Goal: Task Accomplishment & Management: Use online tool/utility

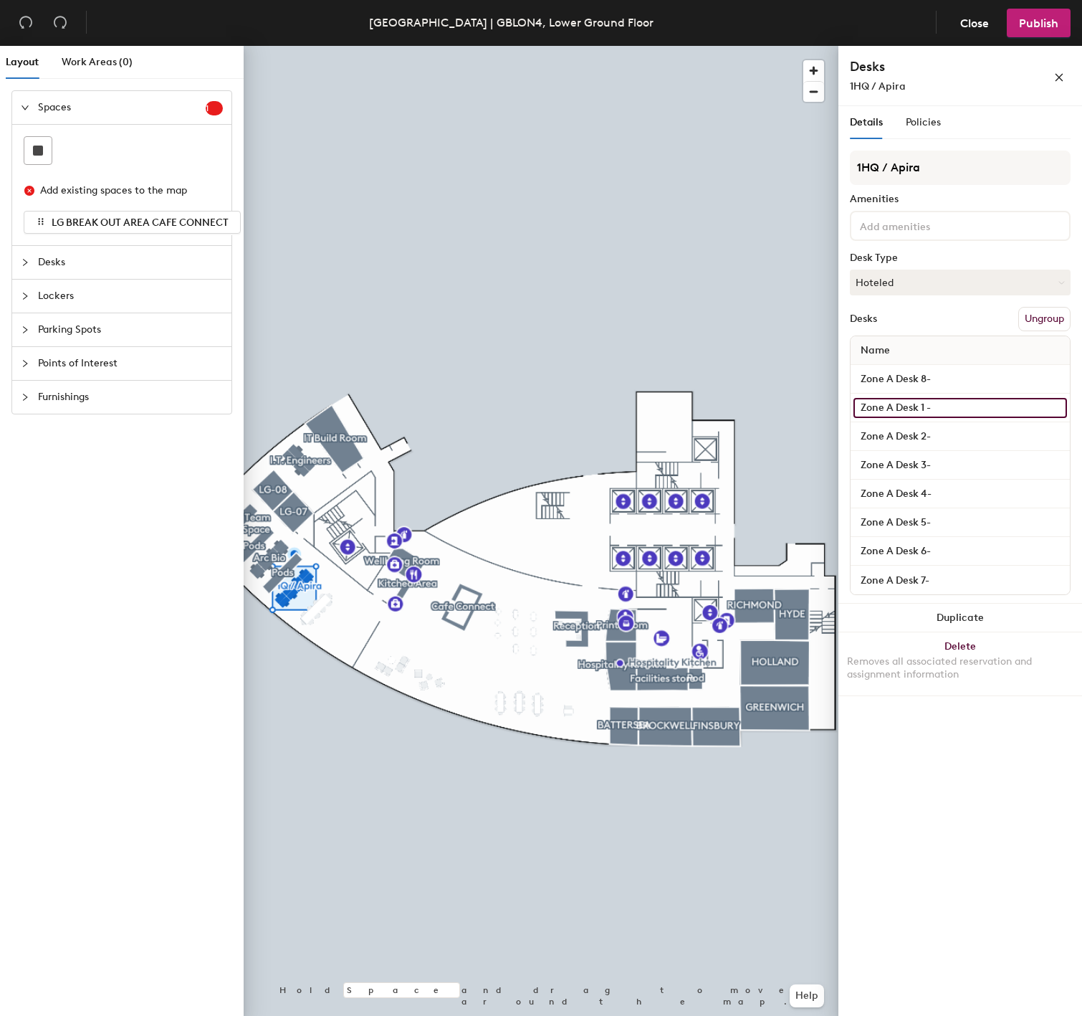
click at [948, 406] on input "Zone A Desk 1 -" at bounding box center [961, 408] width 214 height 20
click at [955, 403] on input "Zone A Desk 1 -" at bounding box center [961, 408] width 214 height 20
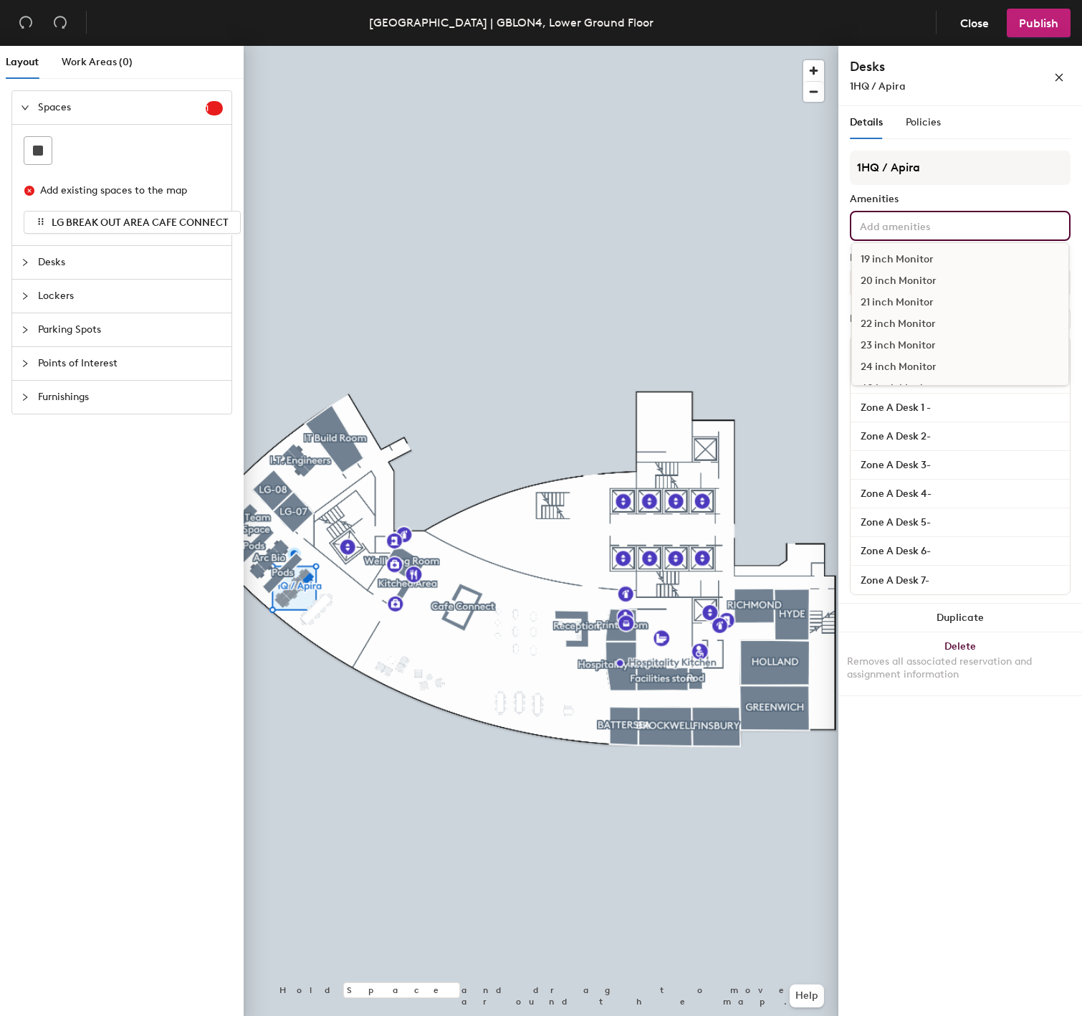
click at [939, 228] on input at bounding box center [921, 224] width 129 height 17
click at [951, 801] on div "Details Policies 1HQ / Apira Amenities 19 inch Monitor 20 inch Monitor 21 inch …" at bounding box center [961, 563] width 244 height 915
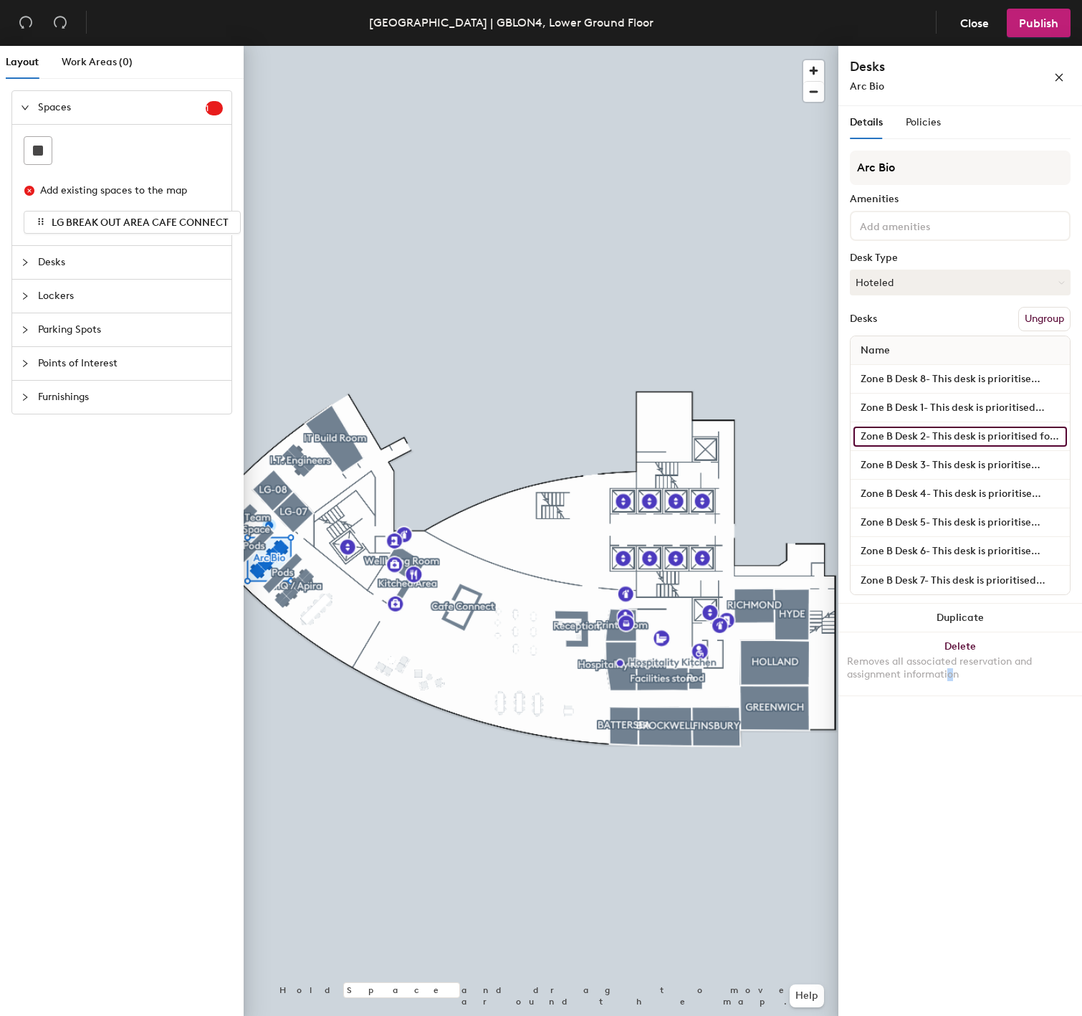
click at [973, 439] on input "Zone B Desk 2- This desk is prioritised for the Arc Bio team. However, if it is…" at bounding box center [961, 436] width 214 height 20
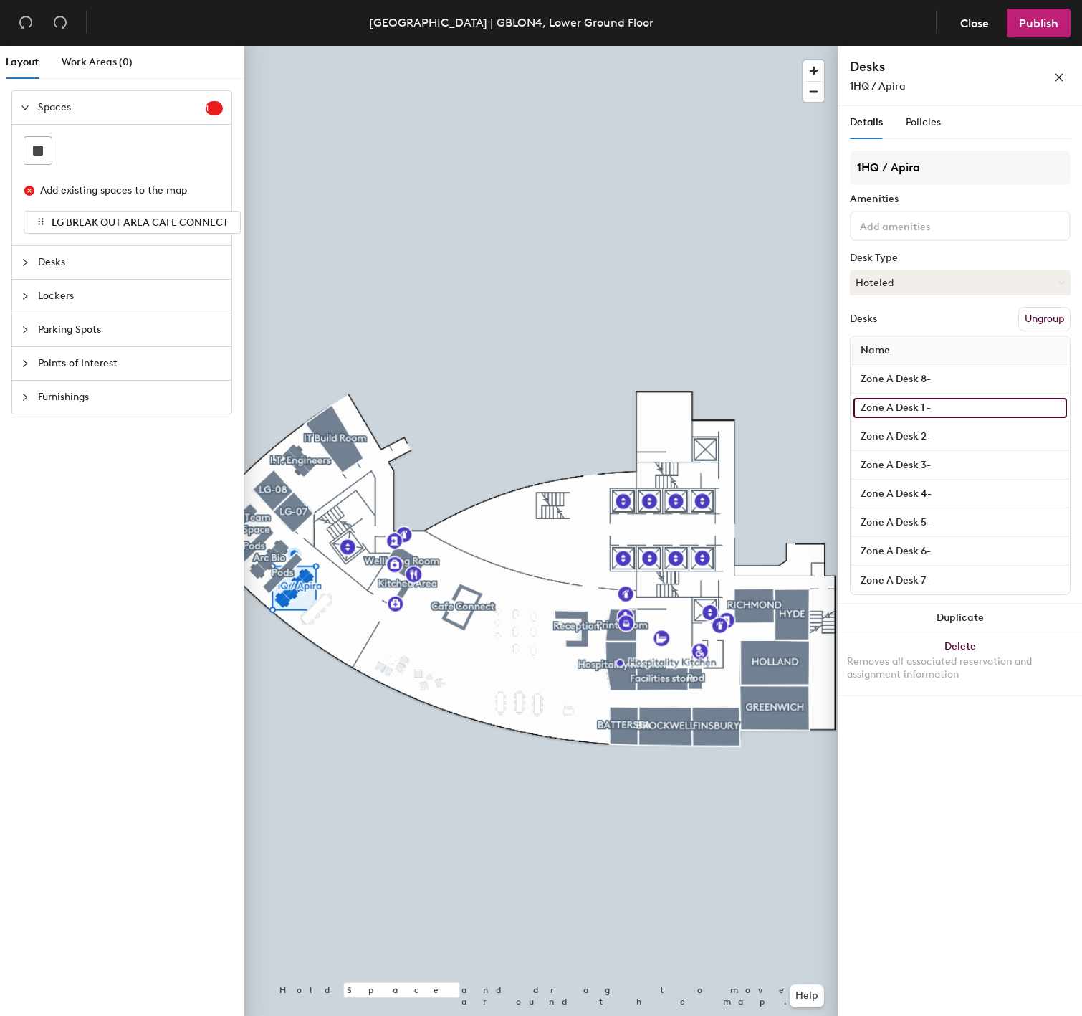
click at [950, 409] on input "Zone A Desk 1 -" at bounding box center [961, 408] width 214 height 20
click at [962, 403] on input "Zone A Desk 1 -" at bounding box center [961, 408] width 214 height 20
click at [1057, 404] on input "Zone A Desk 1 - Please note this desk is equipped with a iMac" at bounding box center [961, 408] width 214 height 20
click at [1057, 406] on input "Zone A Desk 1 - Please note this desk is equipped with a iMac" at bounding box center [961, 408] width 214 height 20
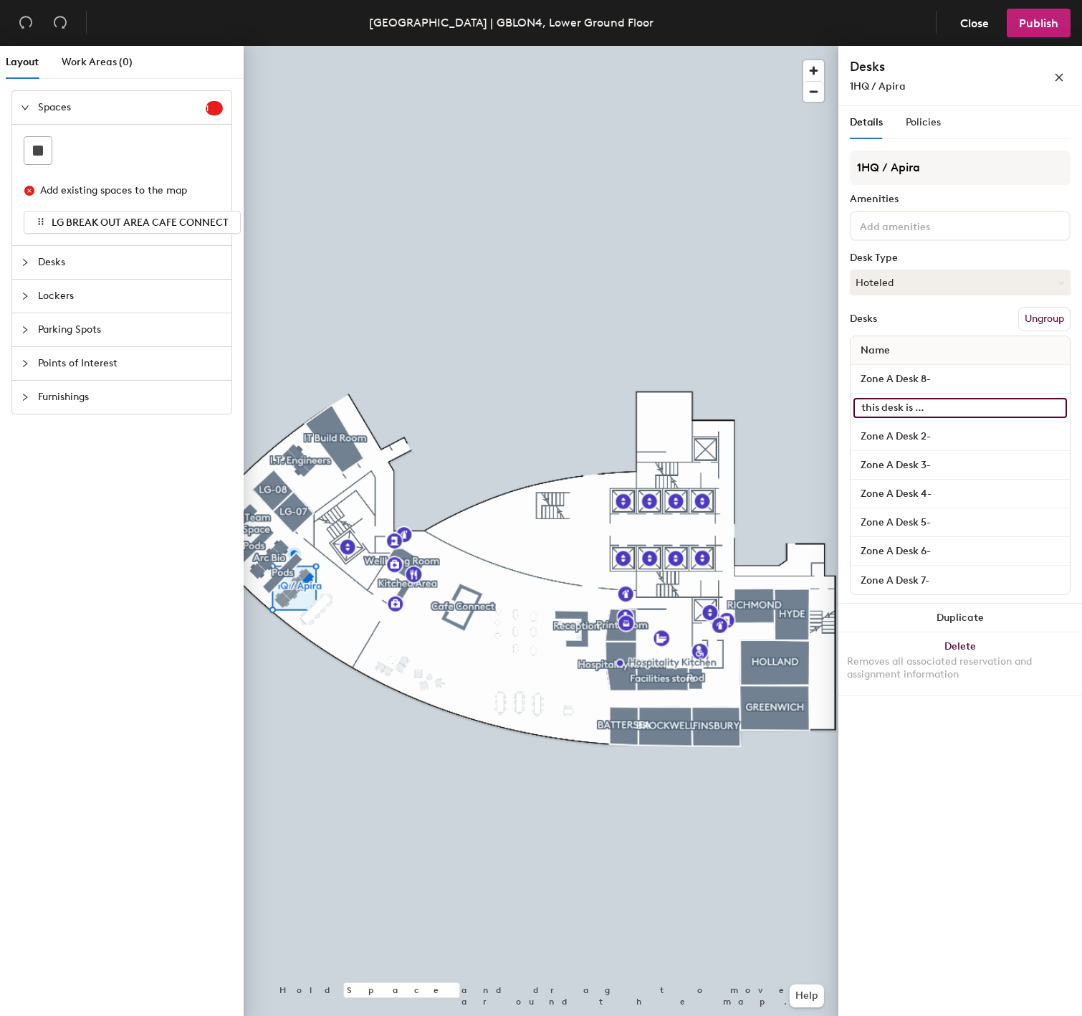
scroll to position [0, 133]
click at [1023, 404] on input "Zone A Desk 1 - Please note this desk is equipped with a iMac monitor" at bounding box center [961, 408] width 214 height 20
click at [1024, 399] on input "Zone A Desk 1 - Please note this desk is equipped with a iMac monitor" at bounding box center [961, 408] width 214 height 20
click at [1059, 405] on input "Zone A Desk 1 - Please note this desk is equipped with a iMac monitor" at bounding box center [961, 408] width 214 height 20
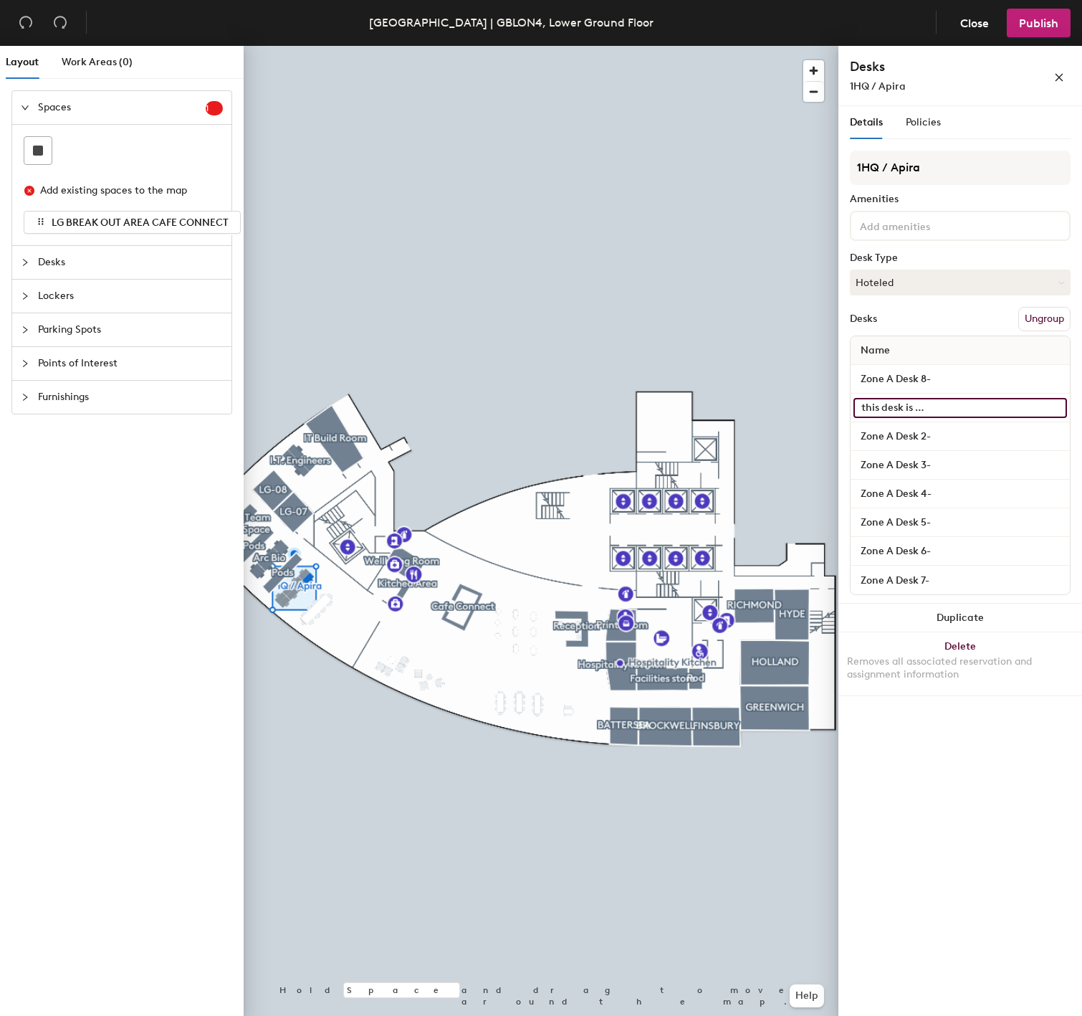
click at [1059, 405] on input "Zone A Desk 1 - Please note this desk is equipped with a iMac monitor" at bounding box center [961, 408] width 214 height 20
drag, startPoint x: 1059, startPoint y: 405, endPoint x: 1051, endPoint y: 400, distance: 10.0
click at [1014, 416] on div "Zone A Desk 1 - Please note this desk is equipped with a iMac monitor which dos…" at bounding box center [960, 407] width 219 height 29
click at [1051, 404] on input "Zone A Desk 1 - Please note this desk is equipped with a iMac monitor which dos…" at bounding box center [961, 408] width 214 height 20
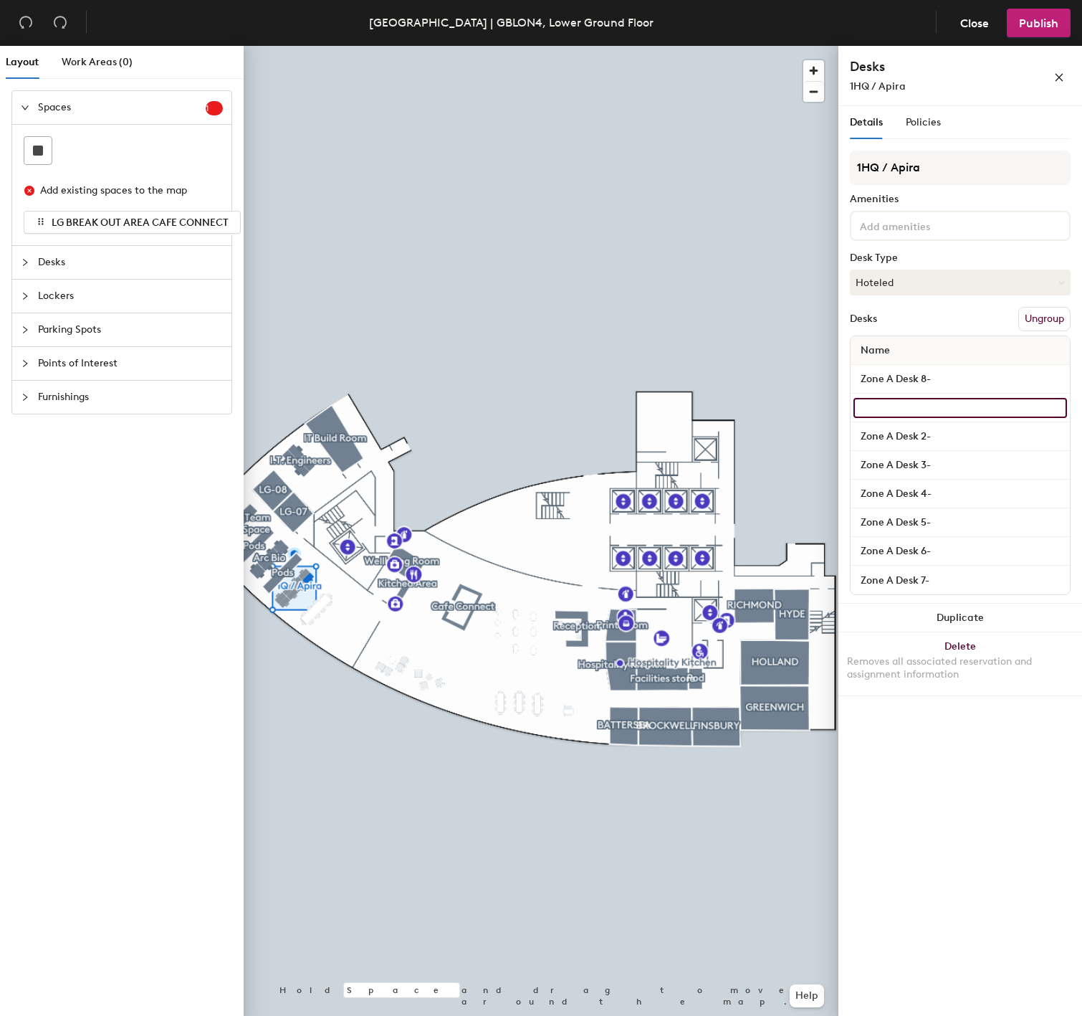
click at [1054, 405] on input "Zone A Desk 1 - Please note this desk is equipped with a iMac monitor which dos…" at bounding box center [961, 408] width 214 height 20
drag, startPoint x: 1061, startPoint y: 405, endPoint x: 934, endPoint y: 414, distance: 127.9
click at [934, 414] on input "Zone A Desk 1 - Please note this desk is equipped with a iMac monitor which dos…" at bounding box center [961, 408] width 214 height 20
click at [932, 405] on input "Zone A Desk 1 - Please note this desk is equipped with a iMac monitor which dos…" at bounding box center [961, 408] width 214 height 20
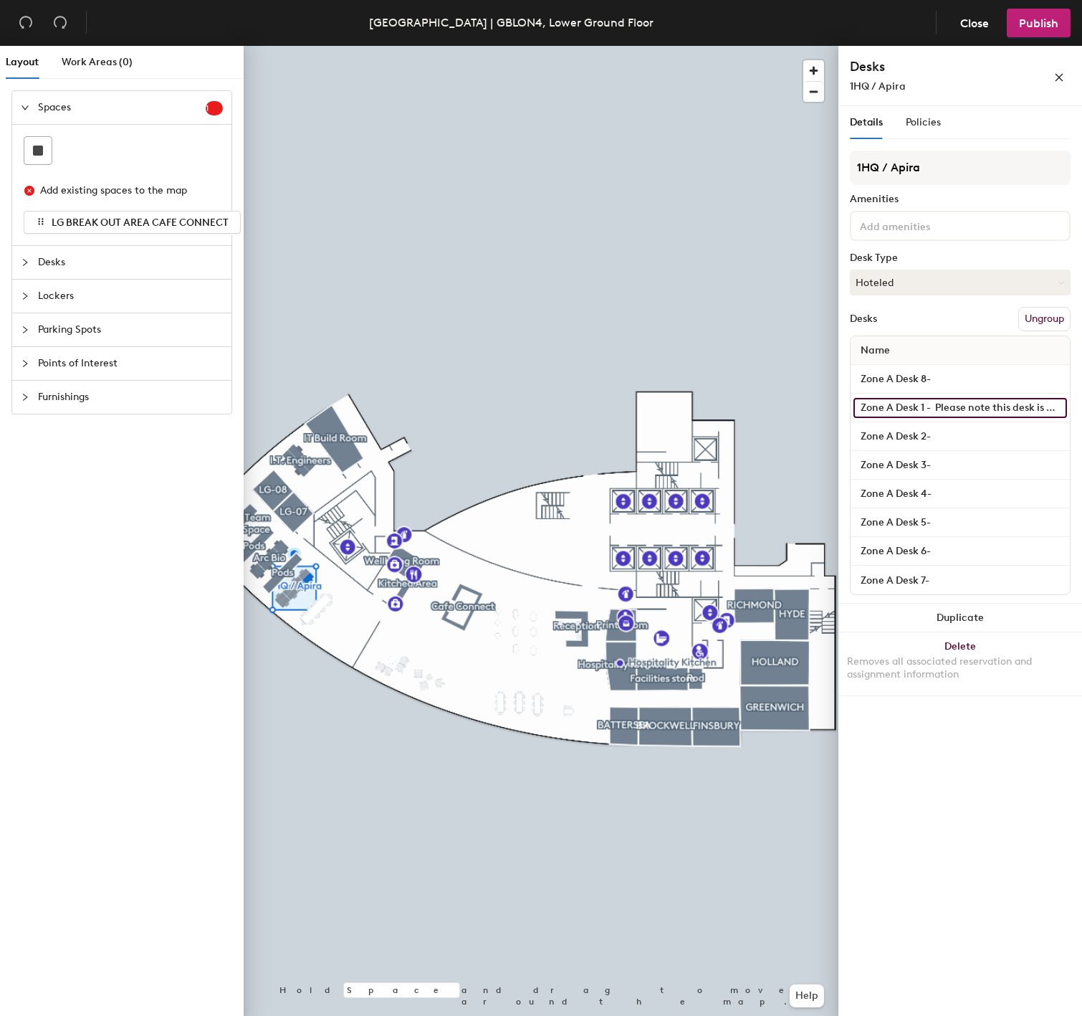
click at [937, 404] on input "Zone A Desk 1 - Please note this desk is equipped with a iMac monitor which dos…" at bounding box center [961, 408] width 214 height 20
click at [999, 404] on input "Zone A Desk 1 - Please note this desk is equipped with a iMac monitor which dos…" at bounding box center [961, 408] width 214 height 20
click at [952, 404] on input "Zone A Desk 1 - Please note this desk is equipped with a iMac monitor which dos…" at bounding box center [961, 408] width 214 height 20
click at [955, 409] on input "Zone A Desk 1 - Please note this desk is equipped with a iMac monitor which dos…" at bounding box center [961, 408] width 214 height 20
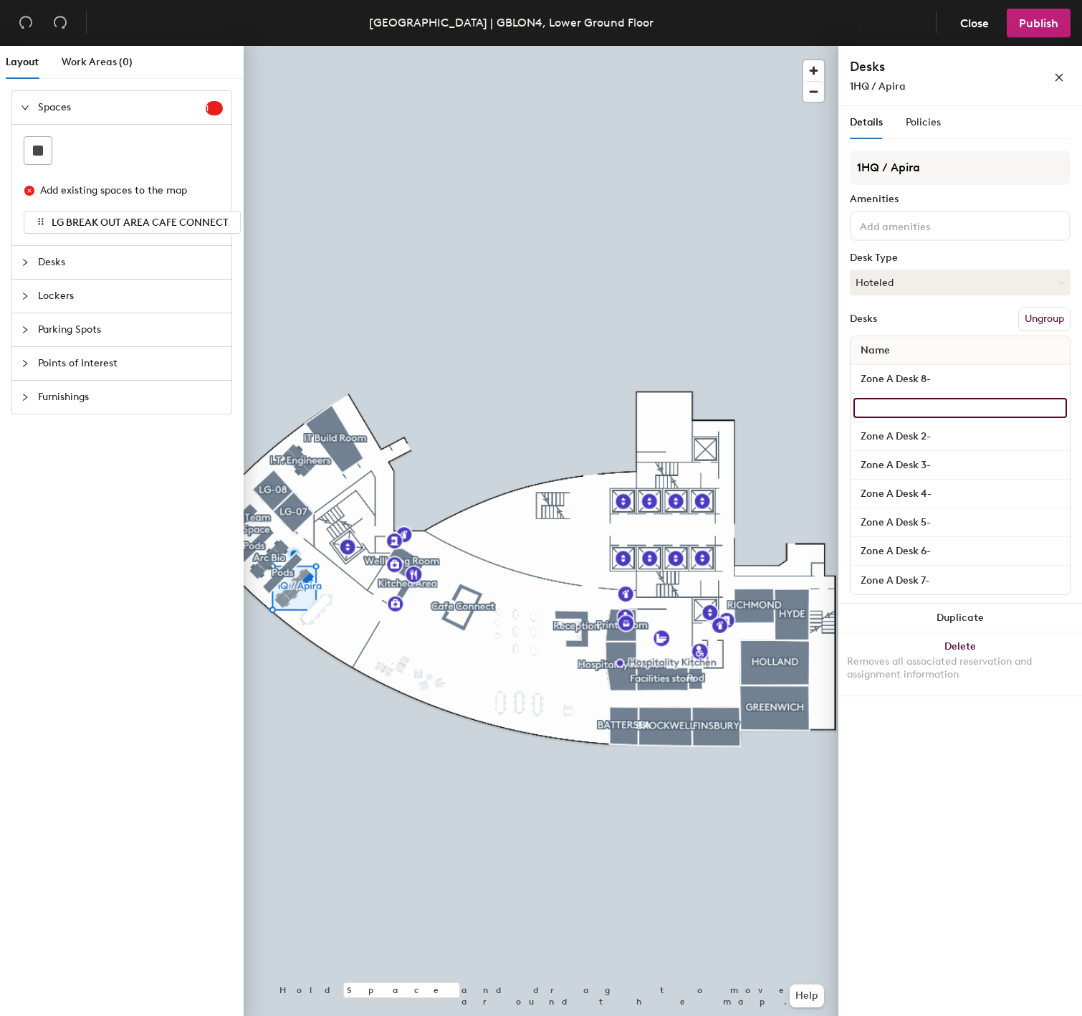
drag, startPoint x: 935, startPoint y: 406, endPoint x: 975, endPoint y: 391, distance: 42.6
click at [983, 394] on div "Zone A Desk 1 - Please note this desk is equipped with a iMac monitor which dos…" at bounding box center [960, 407] width 219 height 29
type input "Zone A Desk 1 - Please note this desk is equipped with a iMac monitor which dos…"
click at [950, 377] on input "Zone A Desk 8-" at bounding box center [961, 379] width 214 height 20
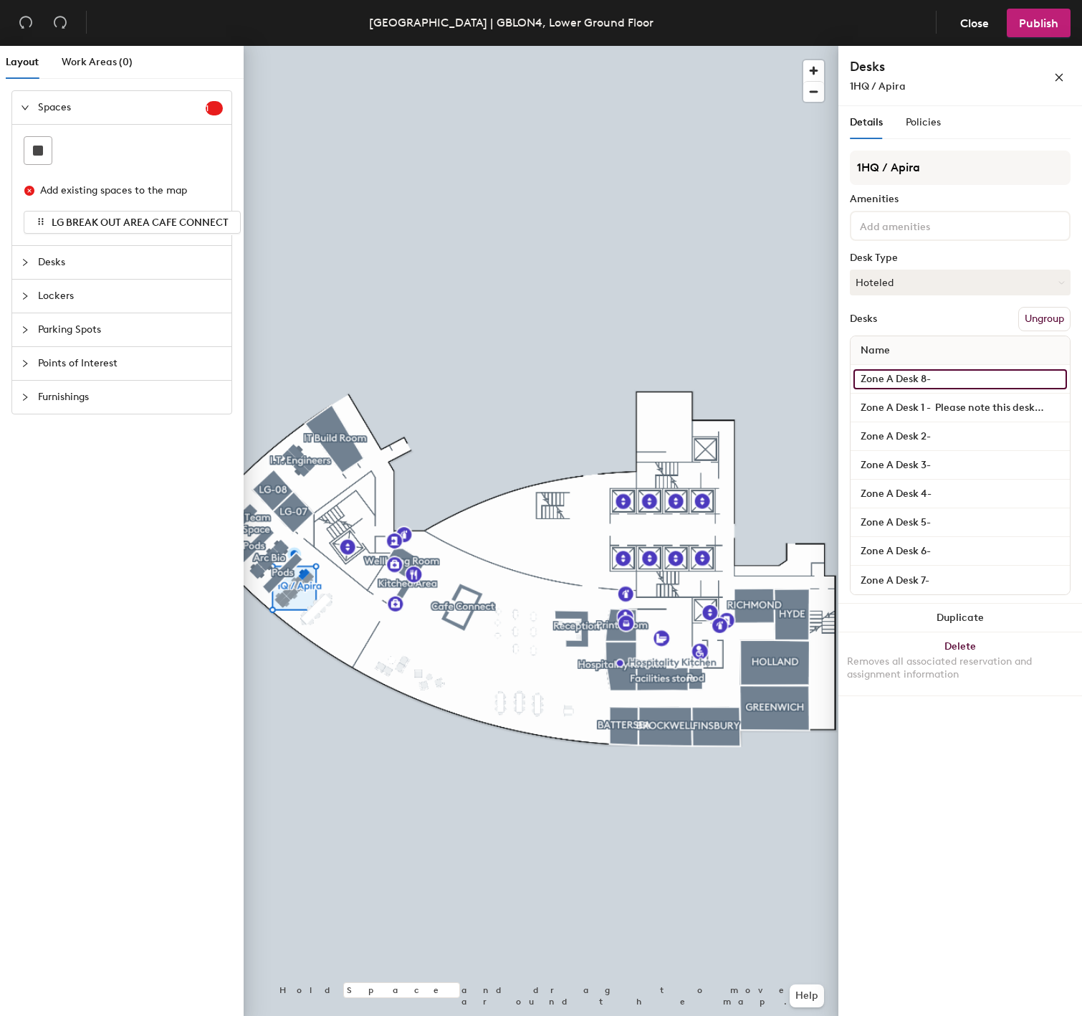
click at [952, 377] on input "Zone A Desk 8-" at bounding box center [961, 379] width 214 height 20
paste input "Please note this desk is equipped with a iMac monitor which dose not support wi…"
type input "Zone A Desk 8- Please note this desk is equipped with a iMac monitor which dose…"
click at [970, 414] on input "Zone A Desk 1 - Please note this desk is equipped with a iMac monitor which dos…" at bounding box center [961, 408] width 214 height 20
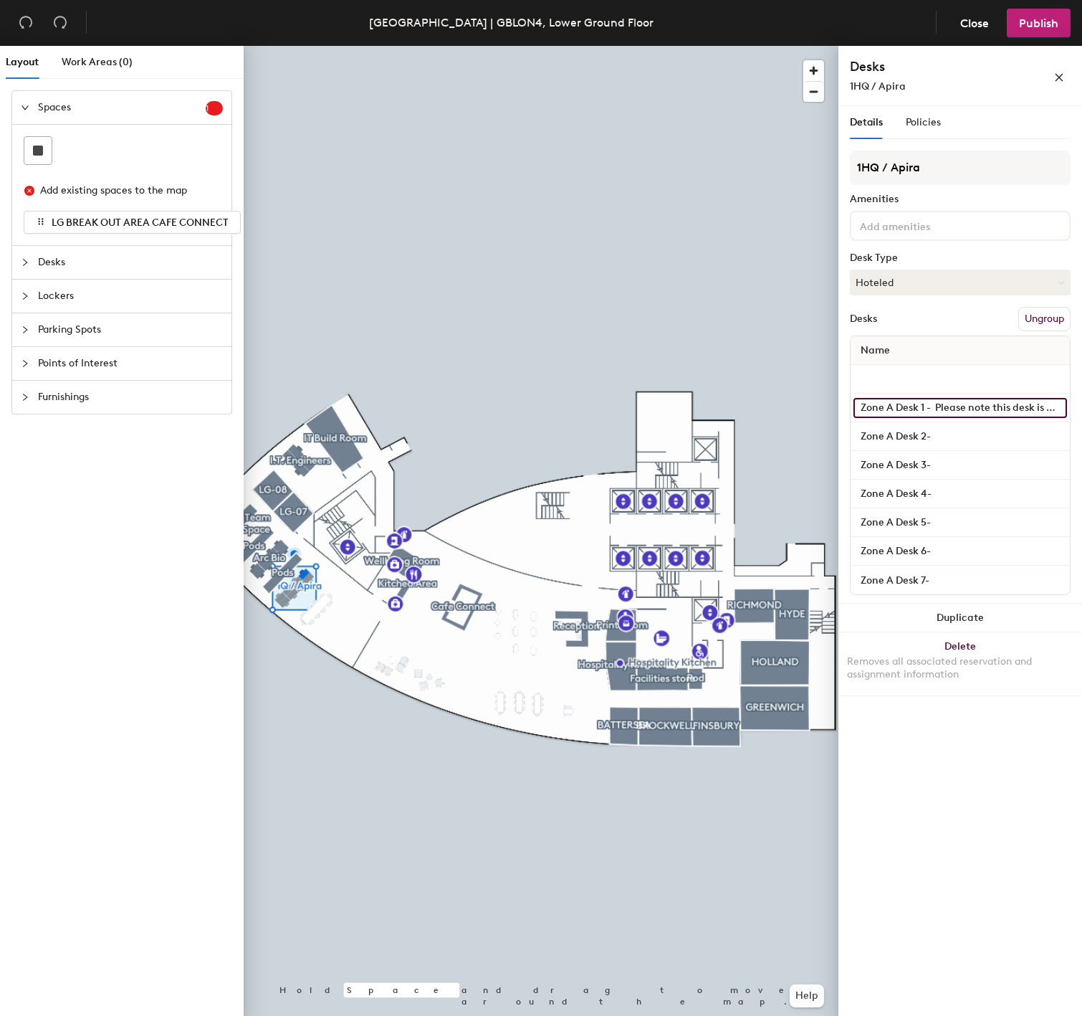
scroll to position [0, 0]
click at [1047, 32] on button "Publish" at bounding box center [1039, 23] width 64 height 29
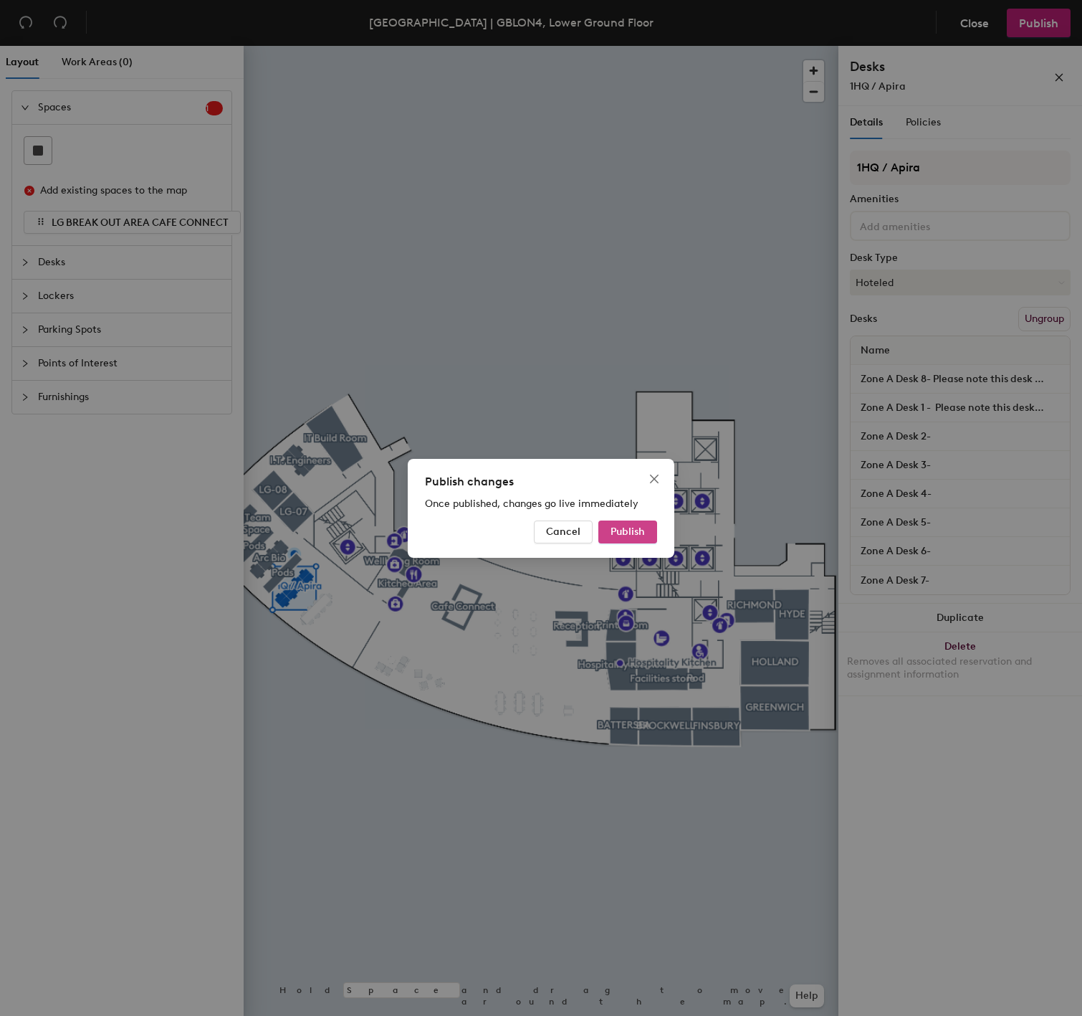
click at [618, 534] on span "Publish" at bounding box center [628, 531] width 34 height 12
